Goal: Task Accomplishment & Management: Complete application form

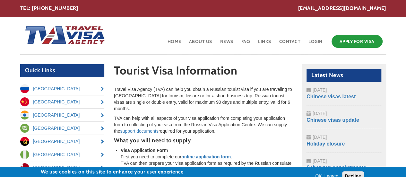
click at [90, 72] on h2 "Quick Links" at bounding box center [62, 70] width 84 height 13
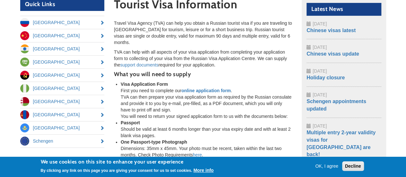
scroll to position [66, 0]
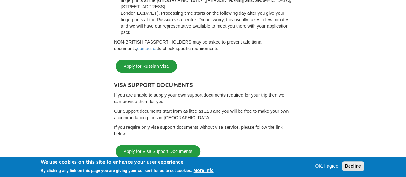
scroll to position [310, 0]
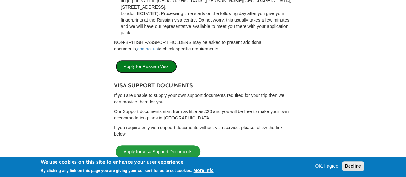
click at [156, 60] on link "Apply for Russian Visa" at bounding box center [145, 66] width 61 height 13
